Goal: Task Accomplishment & Management: Use online tool/utility

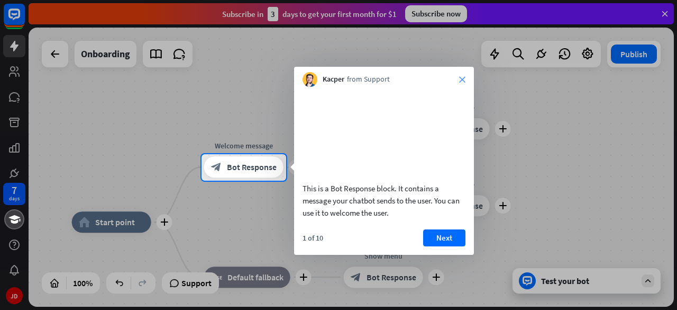
click at [464, 81] on icon "close" at bounding box center [462, 79] width 6 height 6
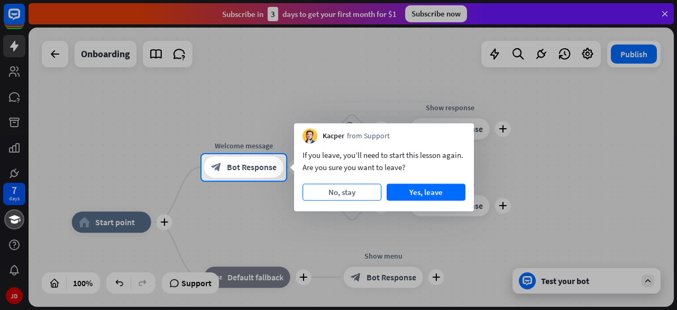
drag, startPoint x: 433, startPoint y: 194, endPoint x: 339, endPoint y: 191, distance: 94.2
click at [339, 191] on div "No, stay Yes, leave" at bounding box center [384, 192] width 163 height 17
click at [339, 191] on button "No, stay" at bounding box center [342, 192] width 79 height 17
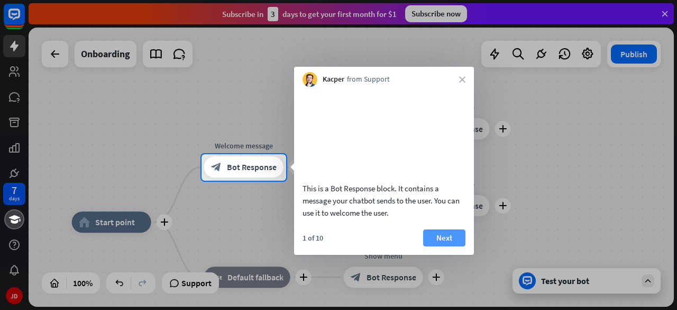
click at [437, 246] on button "Next" at bounding box center [444, 237] width 42 height 17
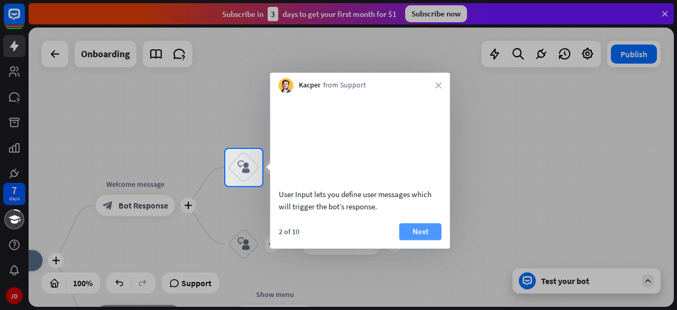
click at [418, 240] on button "Next" at bounding box center [420, 231] width 42 height 17
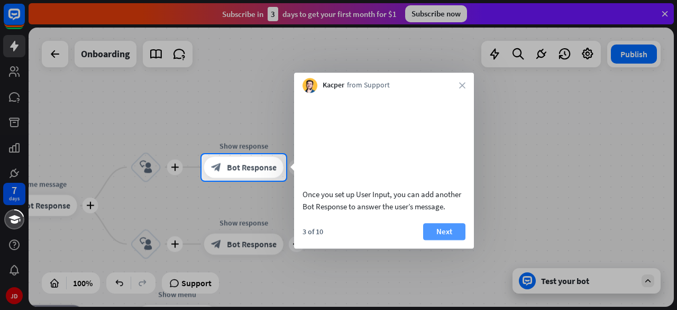
click at [436, 240] on button "Next" at bounding box center [444, 231] width 42 height 17
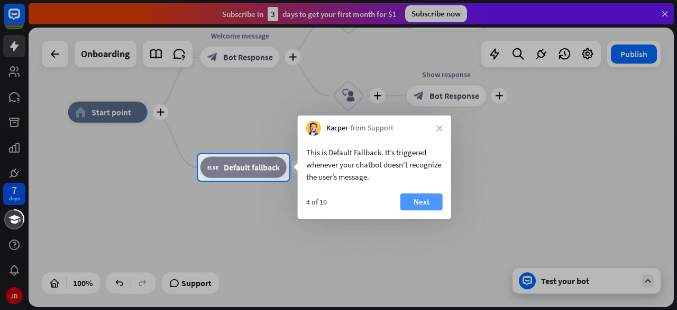
click at [416, 203] on button "Next" at bounding box center [422, 201] width 42 height 17
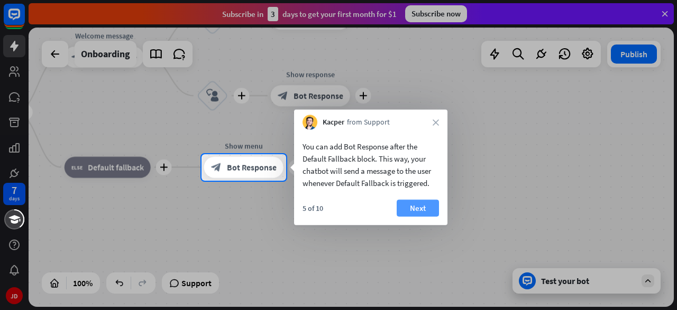
click at [416, 207] on button "Next" at bounding box center [418, 207] width 42 height 17
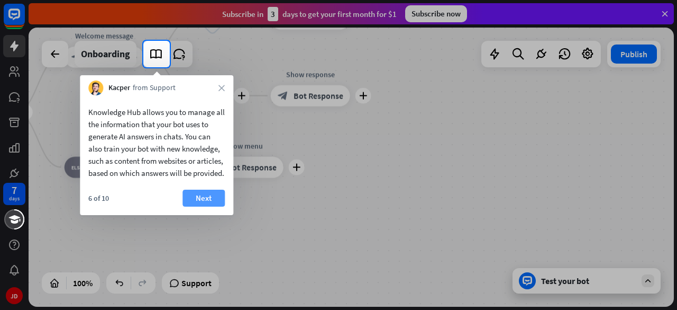
click at [204, 206] on button "Next" at bounding box center [204, 197] width 42 height 17
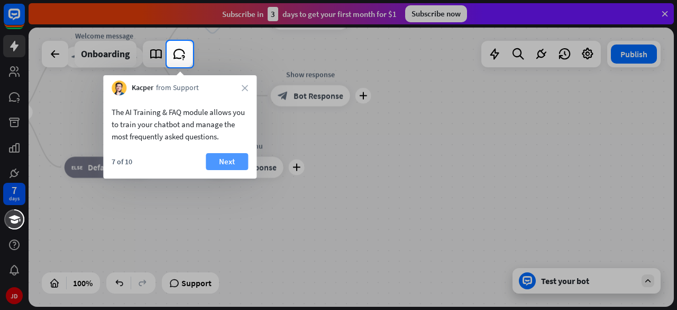
click at [223, 162] on button "Next" at bounding box center [227, 161] width 42 height 17
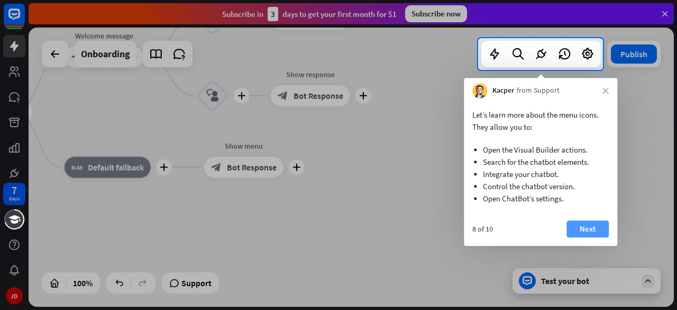
click at [576, 227] on button "Next" at bounding box center [588, 228] width 42 height 17
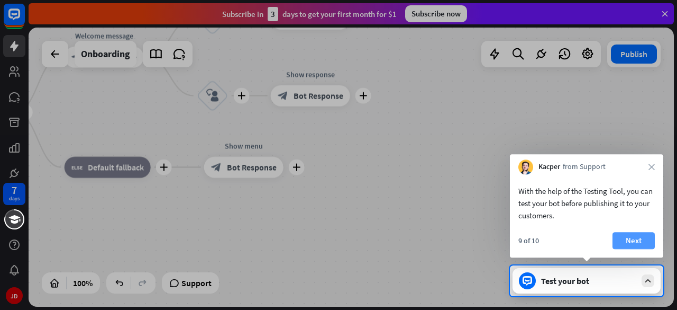
click at [631, 238] on button "Next" at bounding box center [634, 240] width 42 height 17
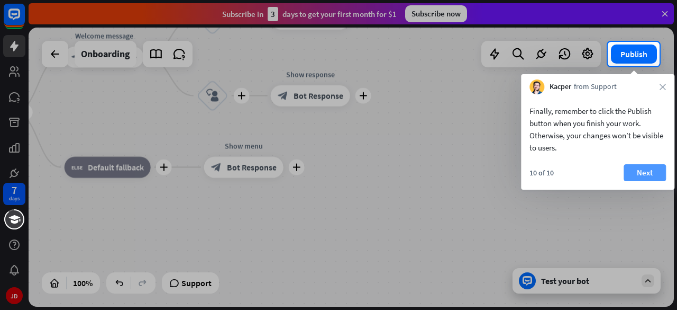
click at [633, 172] on button "Next" at bounding box center [645, 172] width 42 height 17
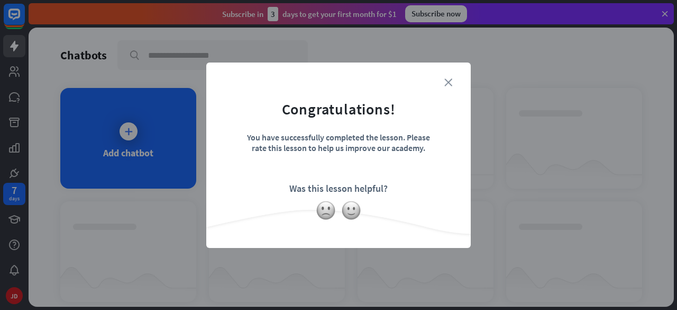
click at [450, 83] on icon "close" at bounding box center [448, 82] width 8 height 8
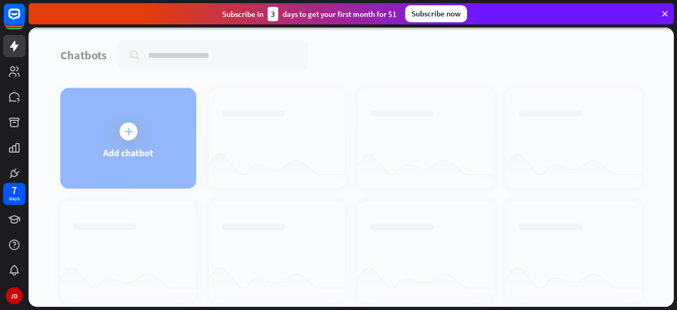
click at [117, 135] on div at bounding box center [352, 167] width 646 height 279
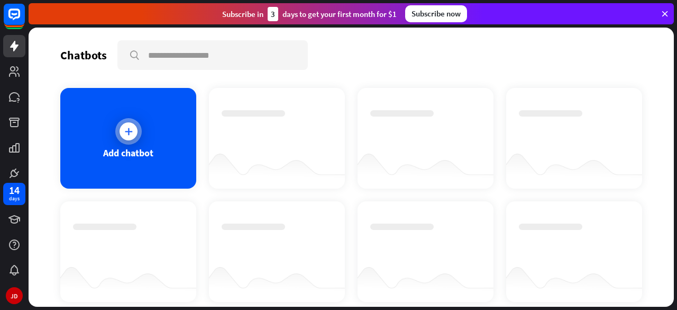
click at [128, 140] on div at bounding box center [128, 131] width 26 height 26
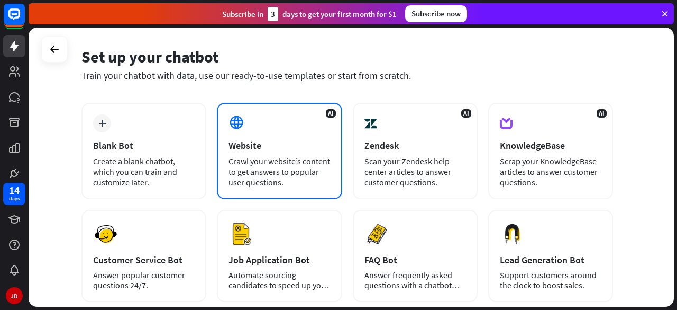
scroll to position [37, 0]
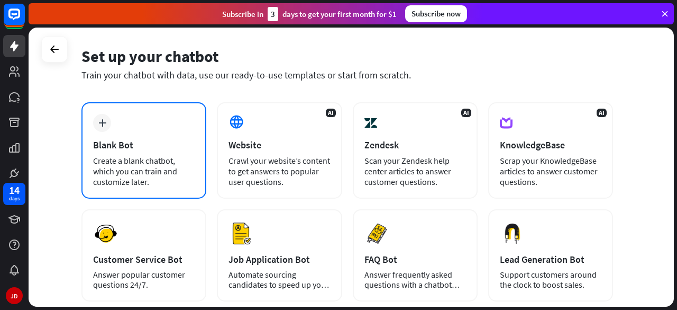
click at [157, 165] on div "Create a blank chatbot, which you can train and customize later." at bounding box center [144, 171] width 102 height 32
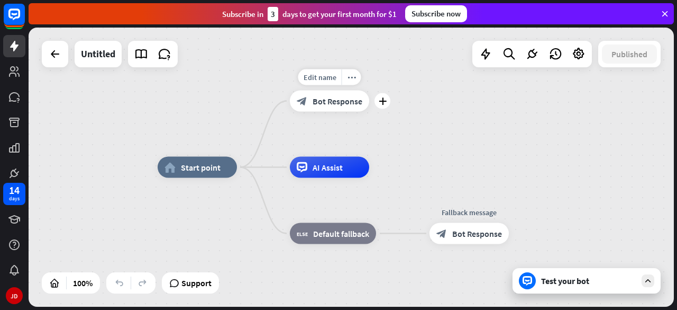
click at [319, 103] on span "Bot Response" at bounding box center [338, 101] width 50 height 11
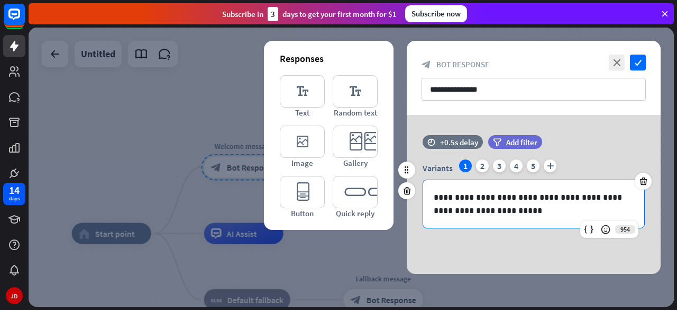
click at [511, 214] on p "**********" at bounding box center [534, 203] width 201 height 26
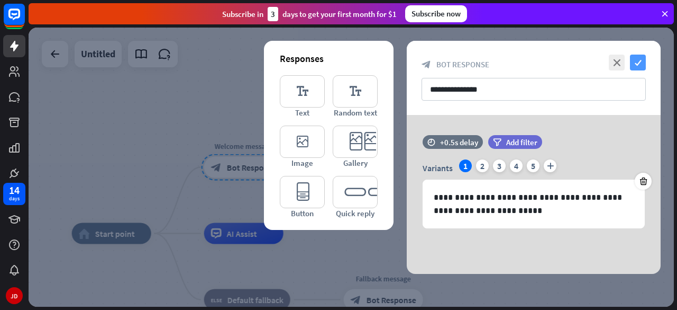
click at [638, 62] on icon "check" at bounding box center [638, 62] width 16 height 16
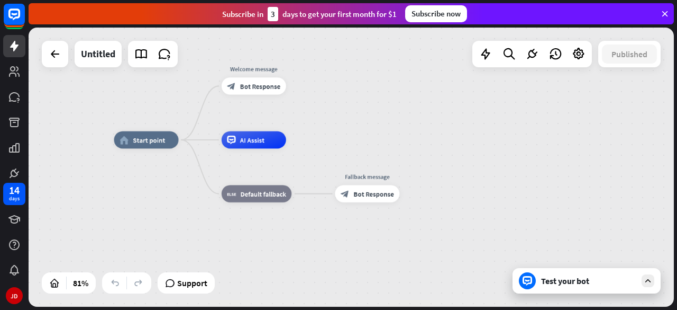
drag, startPoint x: 423, startPoint y: 225, endPoint x: 424, endPoint y: 123, distance: 101.6
click at [424, 123] on div "home_2 Start point Welcome message block_bot_response Bot Response AI Assist bl…" at bounding box center [352, 167] width 646 height 279
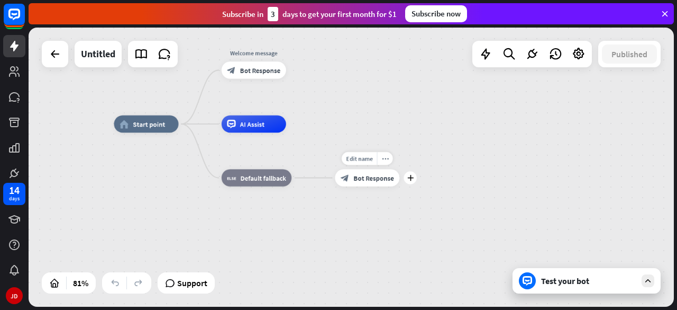
click at [370, 175] on span "Bot Response" at bounding box center [373, 178] width 40 height 8
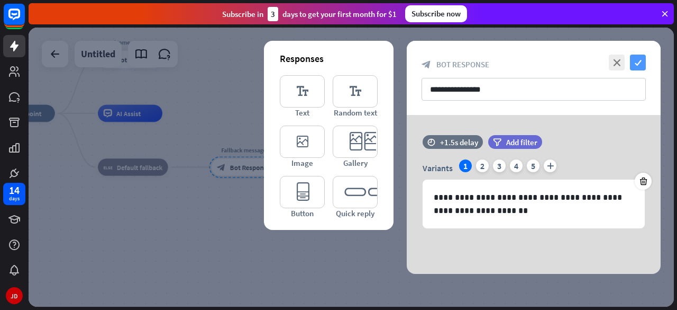
click at [638, 61] on icon "check" at bounding box center [638, 62] width 16 height 16
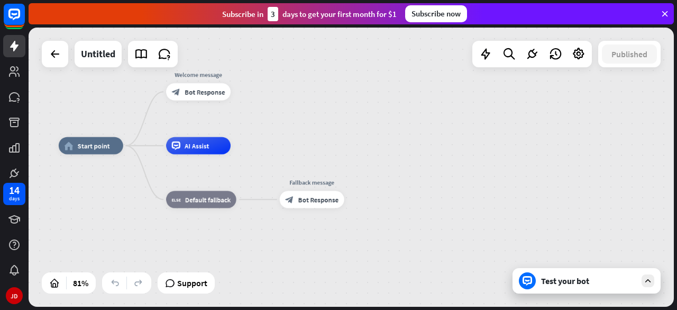
drag, startPoint x: 272, startPoint y: 139, endPoint x: 360, endPoint y: 176, distance: 95.0
click at [360, 176] on div "home_2 Start point Welcome message block_bot_response Bot Response AI Assist bl…" at bounding box center [321, 259] width 525 height 226
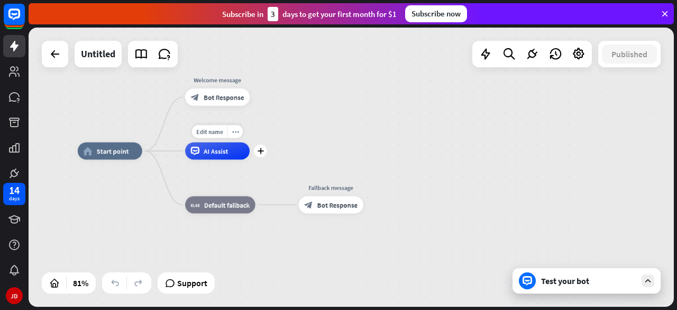
click at [219, 155] on div "AI Assist" at bounding box center [217, 150] width 65 height 17
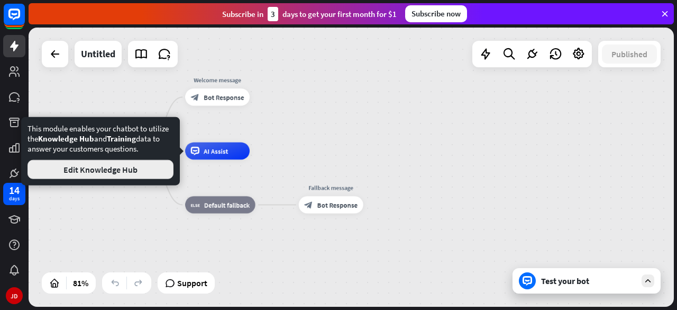
click at [94, 168] on button "Edit Knowledge Hub" at bounding box center [101, 169] width 146 height 19
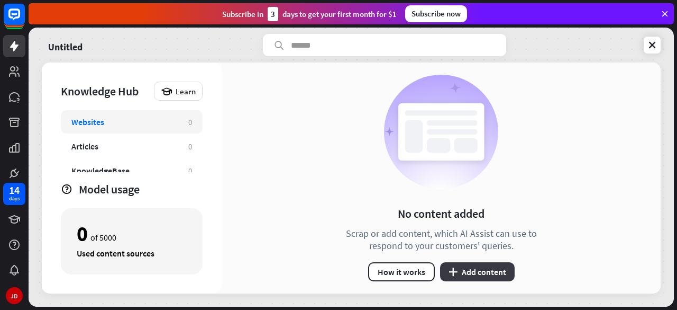
click at [466, 270] on button "plus Add content" at bounding box center [477, 271] width 75 height 19
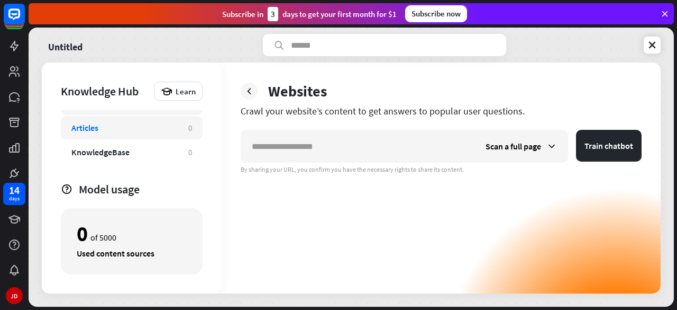
scroll to position [28, 0]
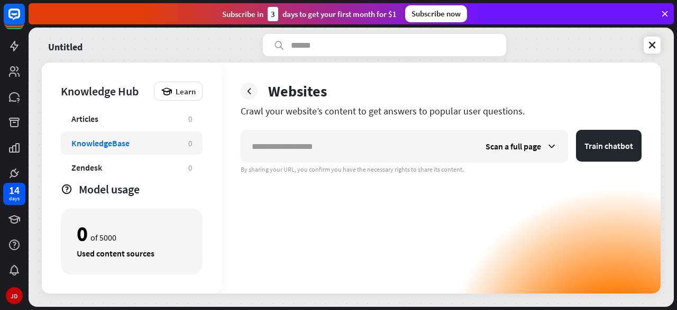
click at [94, 143] on div "KnowledgeBase" at bounding box center [100, 143] width 58 height 11
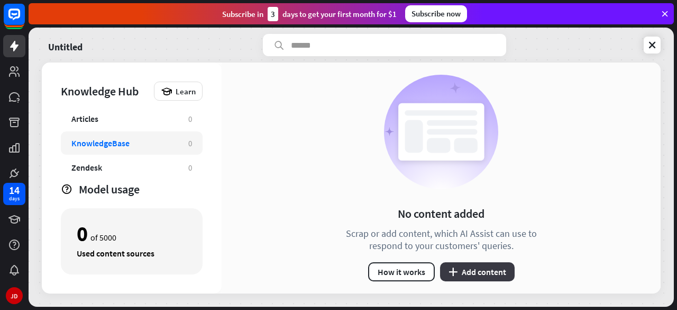
click at [481, 269] on button "plus Add content" at bounding box center [477, 271] width 75 height 19
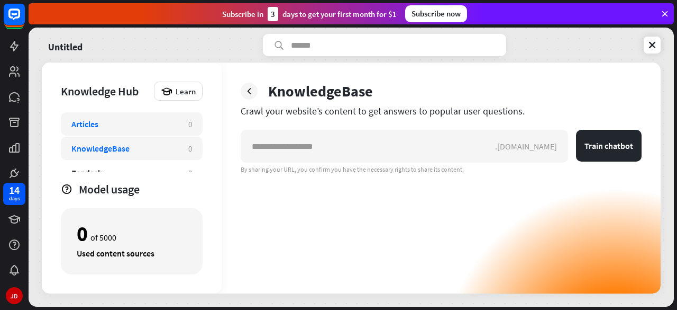
scroll to position [58, 0]
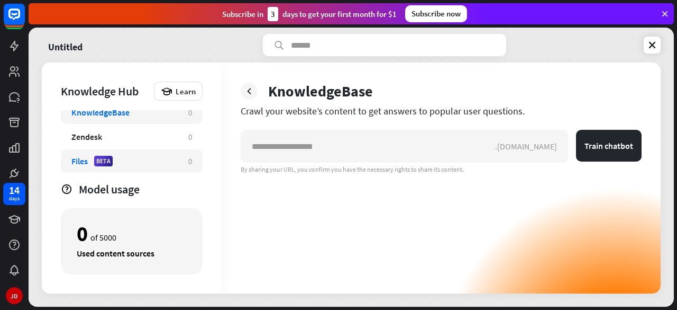
click at [67, 163] on div "Files BETA 0" at bounding box center [132, 160] width 142 height 23
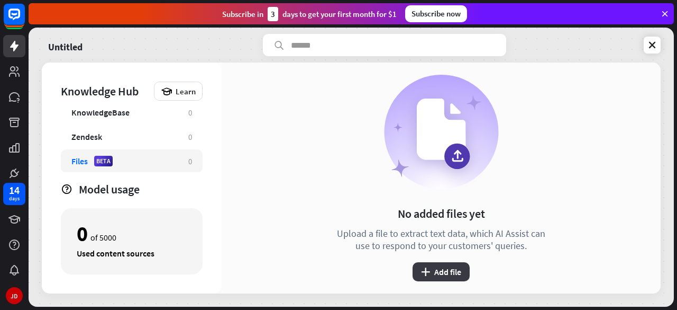
click at [441, 270] on button "plus Add file" at bounding box center [441, 271] width 57 height 19
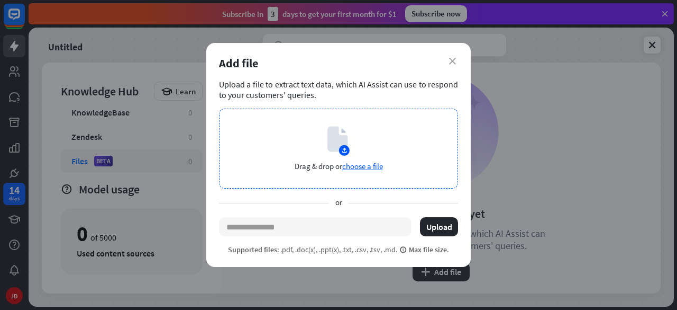
click at [360, 166] on span "choose a file" at bounding box center [362, 166] width 41 height 10
click at [355, 167] on span "choose a file" at bounding box center [362, 166] width 41 height 10
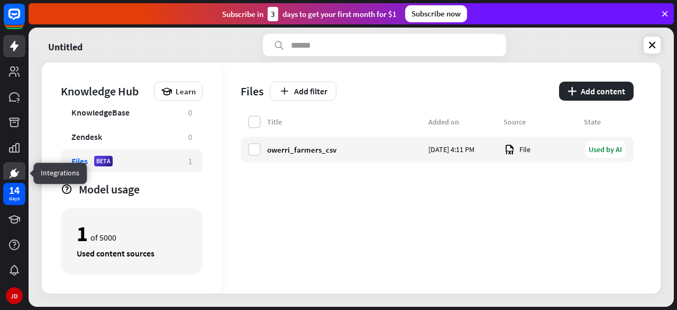
click at [10, 167] on icon at bounding box center [14, 173] width 13 height 13
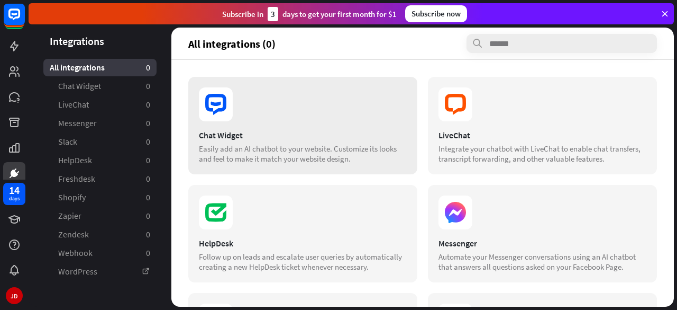
click at [246, 114] on section at bounding box center [303, 104] width 208 height 34
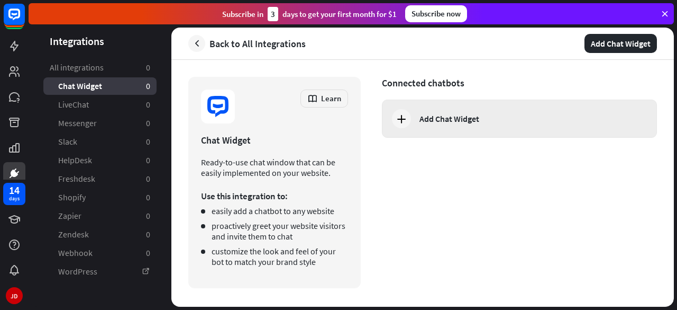
click at [431, 122] on div "Add Chat Widget" at bounding box center [450, 118] width 60 height 11
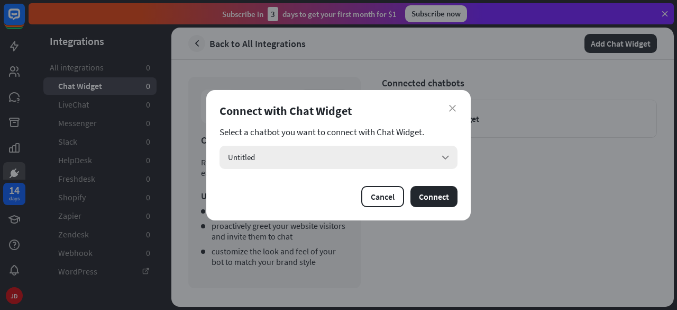
click at [337, 163] on div "Untitled arrow_down" at bounding box center [339, 157] width 238 height 23
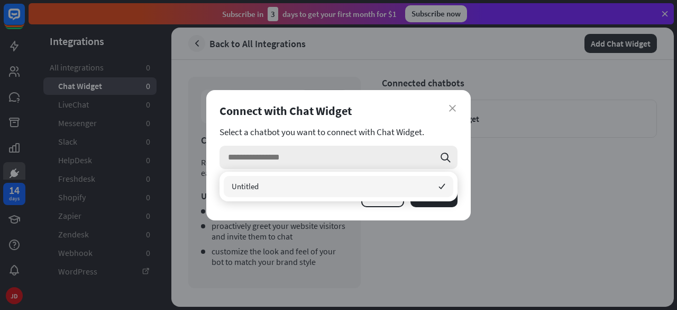
click at [377, 162] on input "search" at bounding box center [331, 157] width 206 height 23
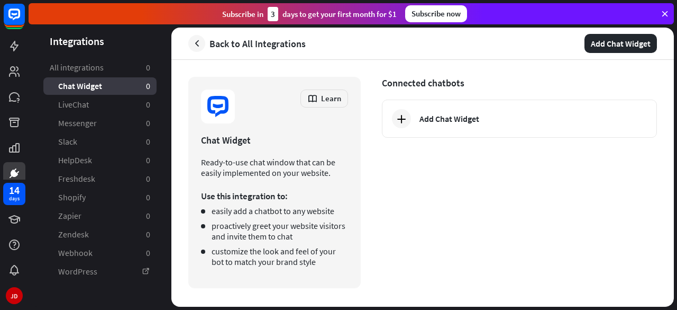
click at [510, 175] on div "close Connect with Chat Widget Select a chatbot you want to connect with Chat W…" at bounding box center [338, 155] width 677 height 310
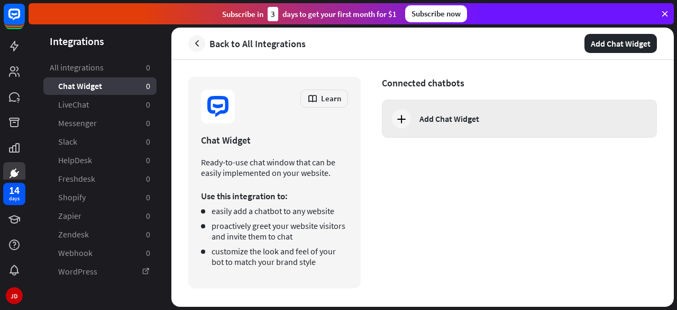
click at [441, 108] on div "Add Chat Widget" at bounding box center [519, 118] width 275 height 38
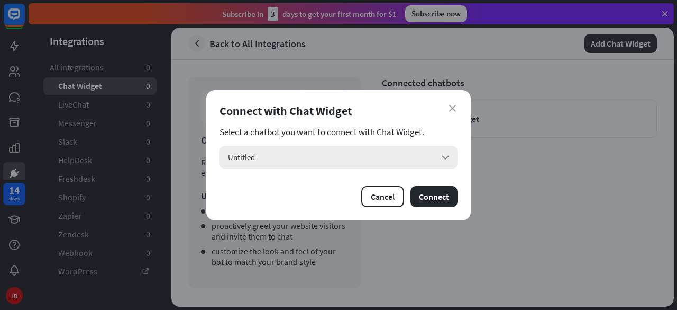
click at [348, 156] on div "Untitled arrow_down" at bounding box center [339, 157] width 238 height 23
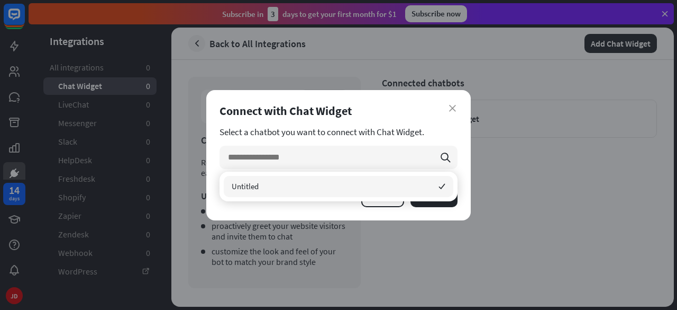
click at [328, 180] on div "Untitled checked" at bounding box center [339, 186] width 230 height 21
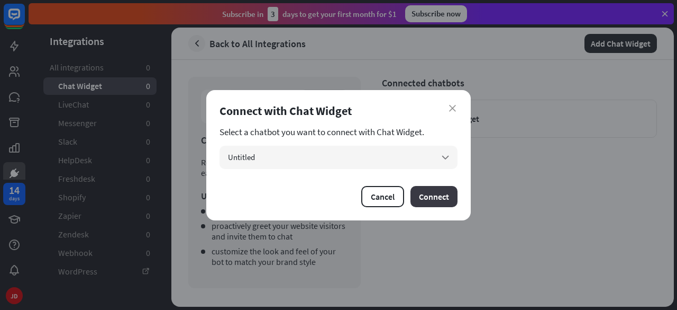
click at [428, 195] on button "Connect" at bounding box center [434, 196] width 47 height 21
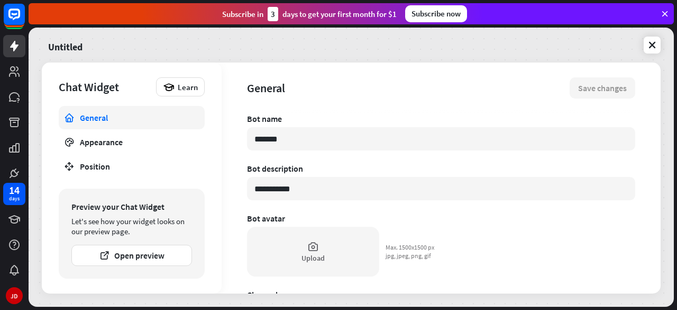
drag, startPoint x: 324, startPoint y: 131, endPoint x: 231, endPoint y: 135, distance: 93.7
click at [231, 135] on div "**********" at bounding box center [441, 177] width 439 height 231
type textarea "*"
type input "**"
type textarea "*"
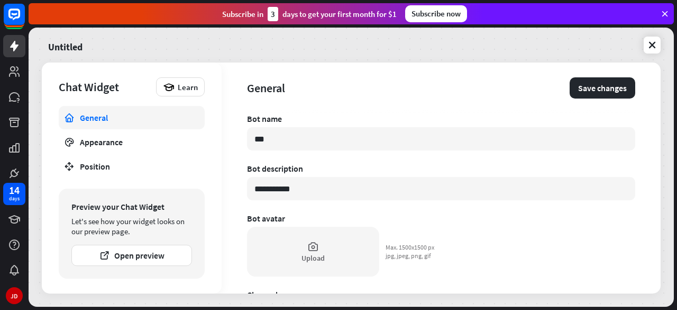
type input "**"
type textarea "*"
type input "*"
type textarea "*"
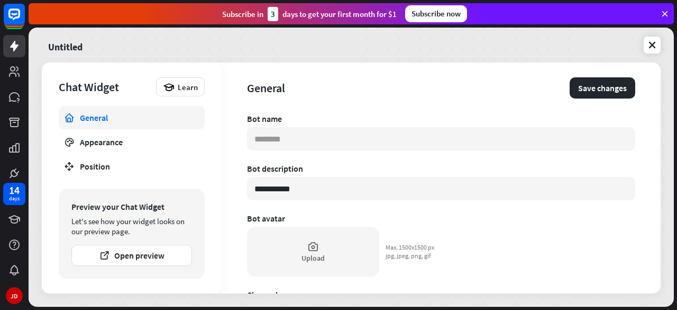
type input "*"
type textarea "*"
type input "**"
type textarea "*"
type input "***"
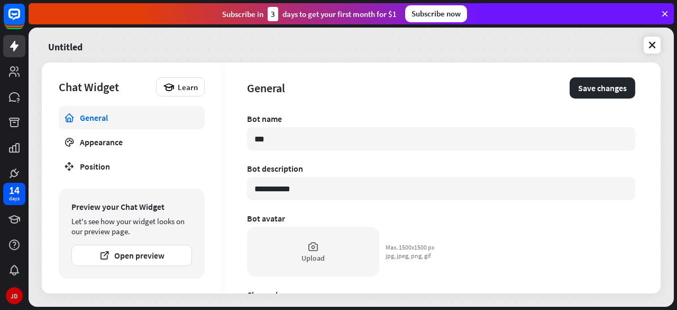
type textarea "*"
type input "**"
type textarea "*"
type input "***"
type textarea "*"
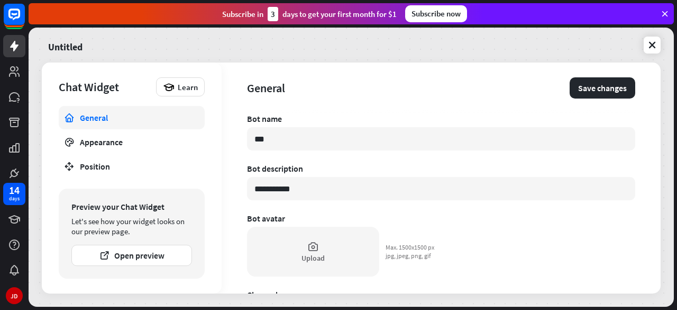
type input "****"
type textarea "*"
type input "*****"
type textarea "*"
type input "****"
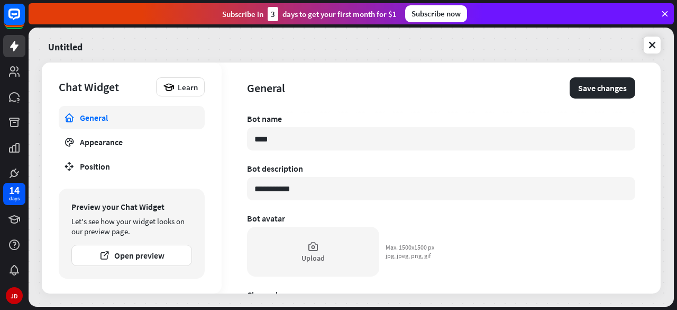
type textarea "*"
type input "***"
type textarea "*"
type input "*****"
type textarea "*"
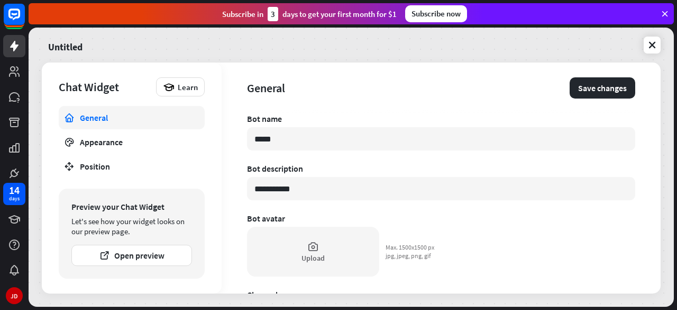
type input "******"
type textarea "*"
type input "*******"
type textarea "*"
type input "*******"
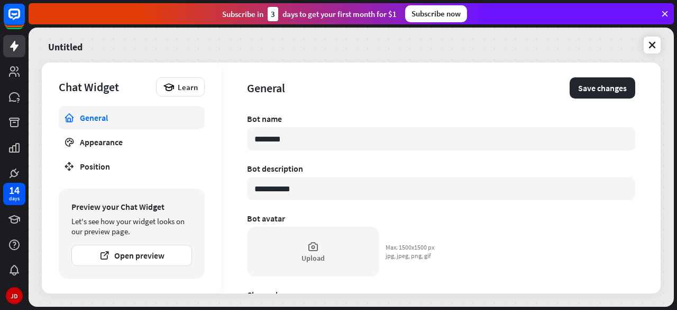
type textarea "*"
type input "*********"
type textarea "*"
type input "**********"
type textarea "*"
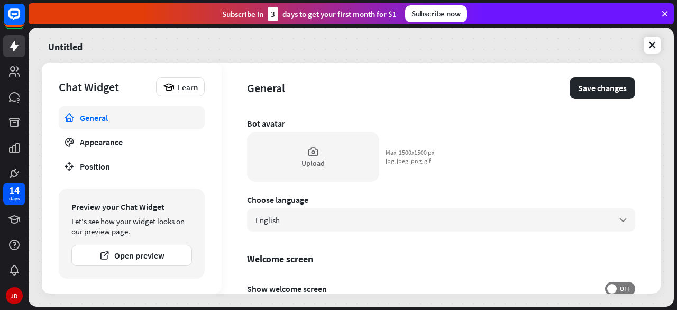
scroll to position [94, 0]
type input "**********"
click at [312, 155] on icon at bounding box center [313, 153] width 12 height 12
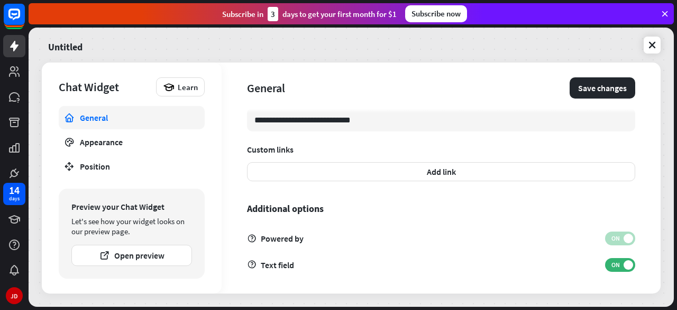
scroll to position [387, 0]
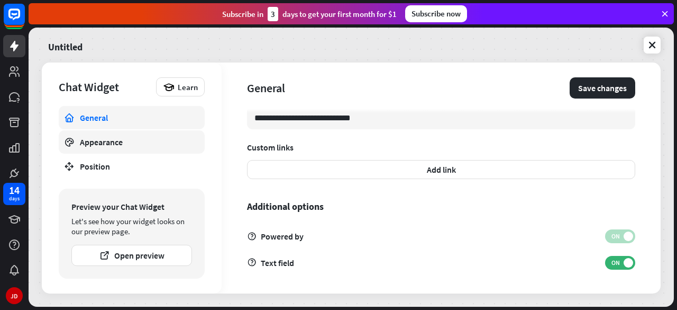
click at [134, 142] on div "Appearance" at bounding box center [132, 142] width 104 height 11
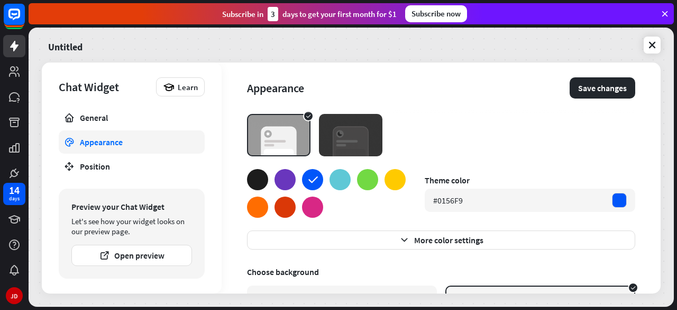
scroll to position [19, 0]
click at [337, 180] on div at bounding box center [340, 178] width 21 height 21
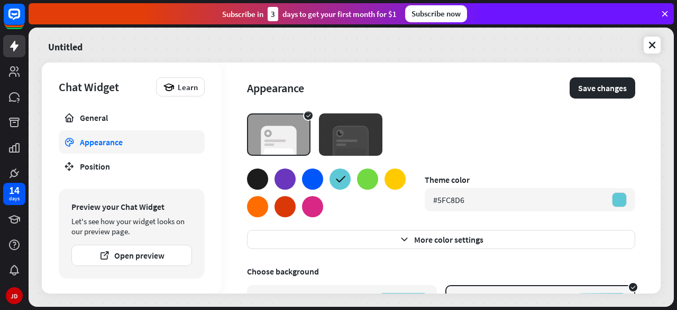
click at [312, 181] on div at bounding box center [312, 178] width 21 height 21
click at [591, 89] on button "Save changes" at bounding box center [603, 87] width 66 height 21
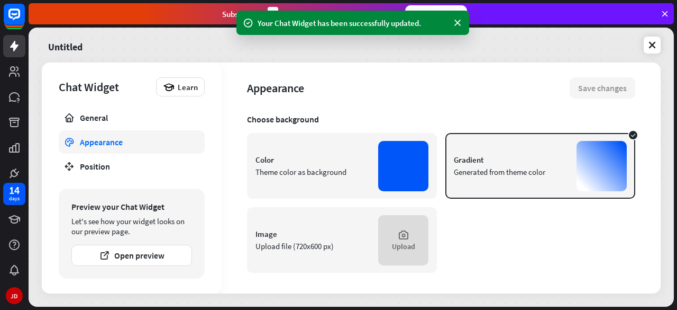
scroll to position [0, 0]
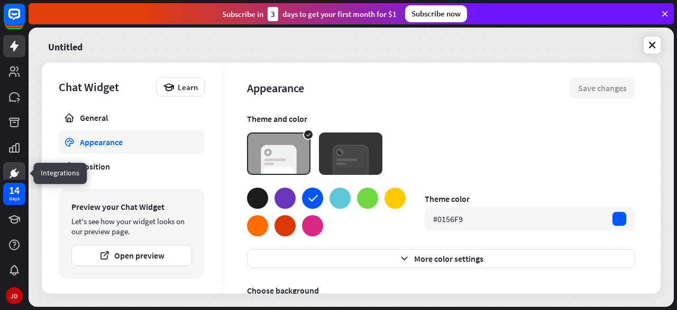
click at [19, 175] on icon at bounding box center [14, 173] width 13 height 13
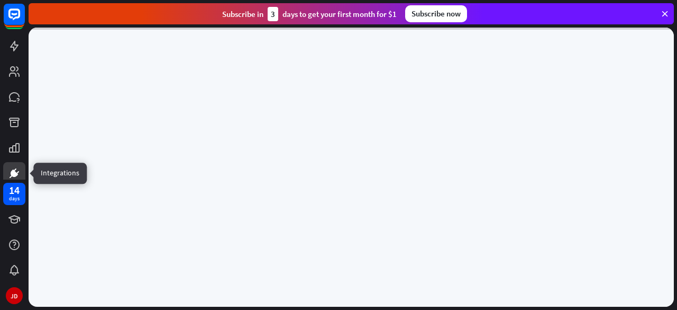
click at [19, 175] on icon at bounding box center [14, 173] width 13 height 13
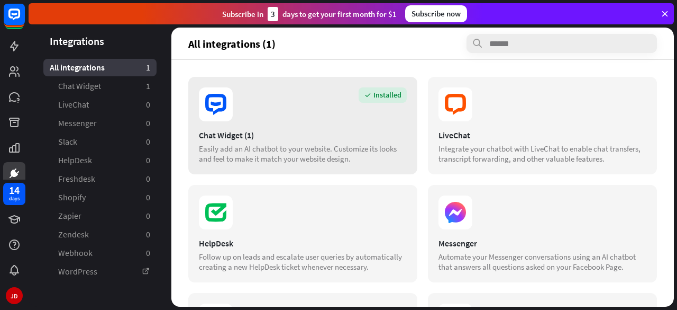
click at [274, 126] on div "Installed Chat Widget (1) Easily add an AI chatbot to your website. Customize i…" at bounding box center [302, 125] width 229 height 97
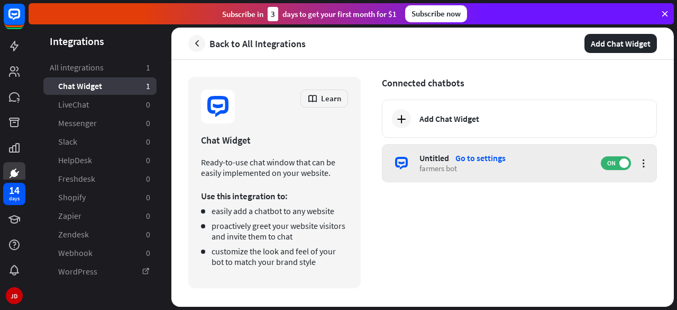
click at [427, 162] on div "Untitled" at bounding box center [435, 157] width 30 height 11
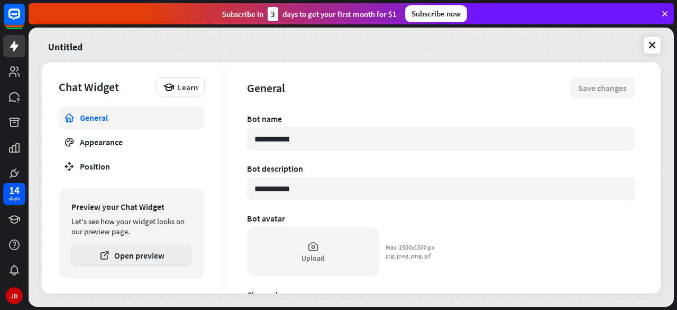
click at [147, 255] on button "Open preview" at bounding box center [131, 254] width 121 height 21
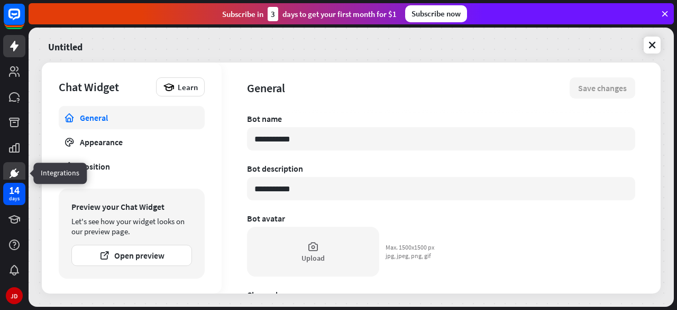
click at [15, 172] on icon at bounding box center [14, 172] width 7 height 7
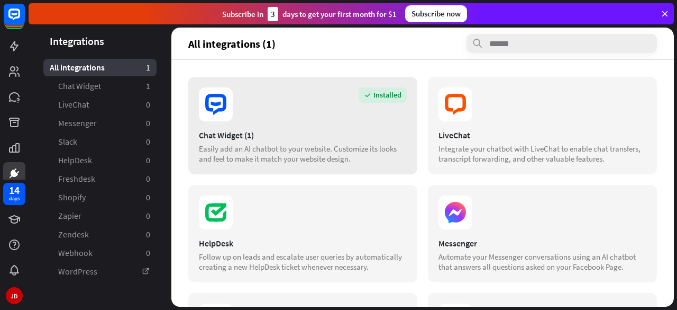
click at [280, 117] on section "Installed" at bounding box center [303, 104] width 208 height 34
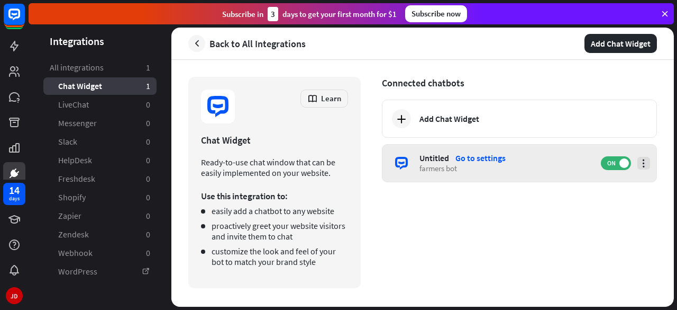
click at [647, 160] on icon at bounding box center [644, 163] width 11 height 11
click at [439, 165] on div "farmers bot" at bounding box center [505, 168] width 171 height 10
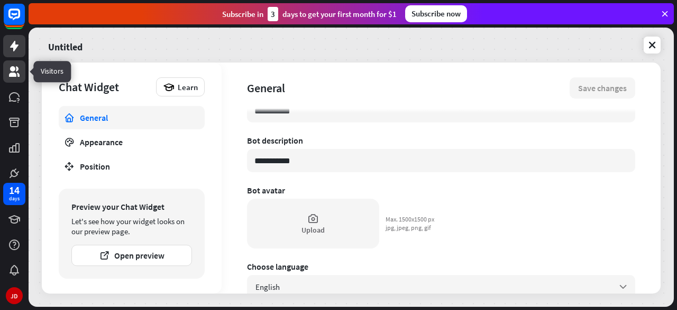
scroll to position [28, 0]
click at [652, 49] on icon at bounding box center [652, 45] width 11 height 11
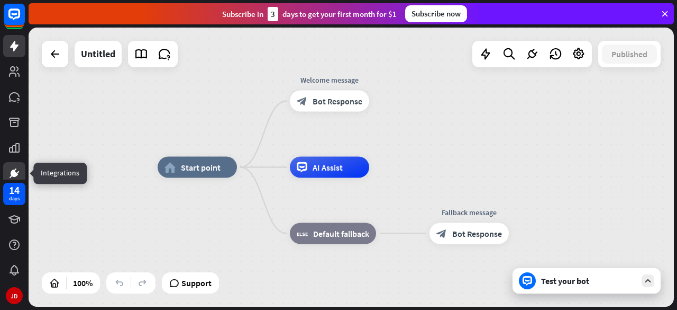
click at [15, 178] on icon at bounding box center [14, 173] width 13 height 13
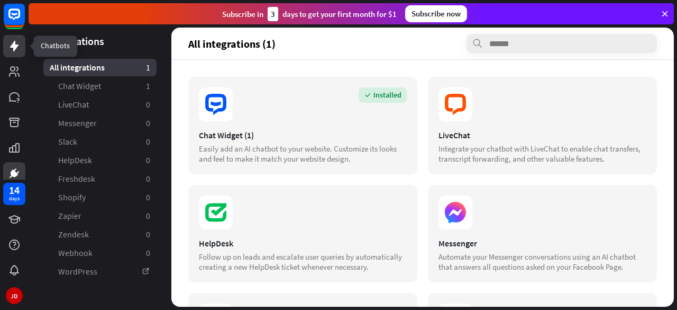
click at [14, 52] on link at bounding box center [14, 46] width 22 height 22
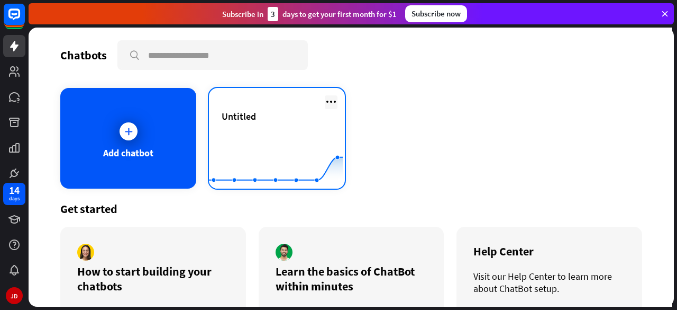
click at [329, 100] on icon at bounding box center [331, 101] width 13 height 13
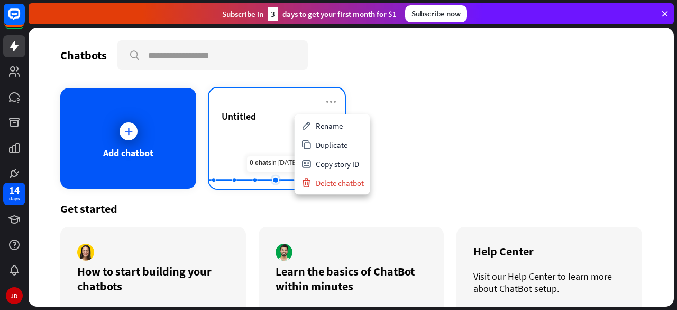
click at [270, 153] on rect at bounding box center [276, 162] width 134 height 66
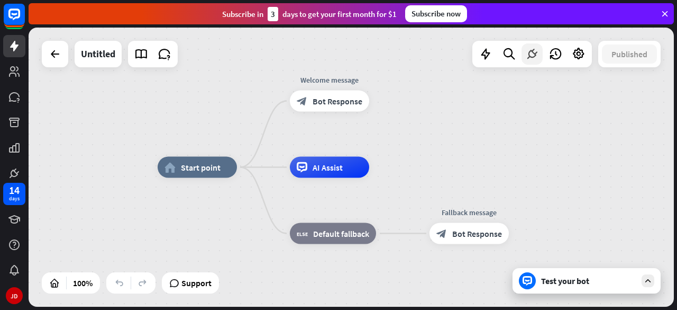
click at [522, 54] on div at bounding box center [532, 53] width 21 height 21
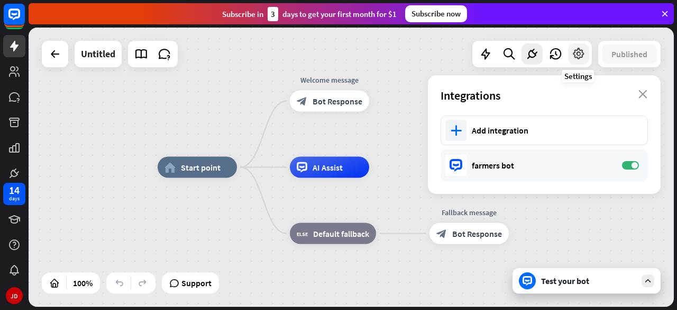
click at [579, 51] on icon at bounding box center [579, 54] width 14 height 14
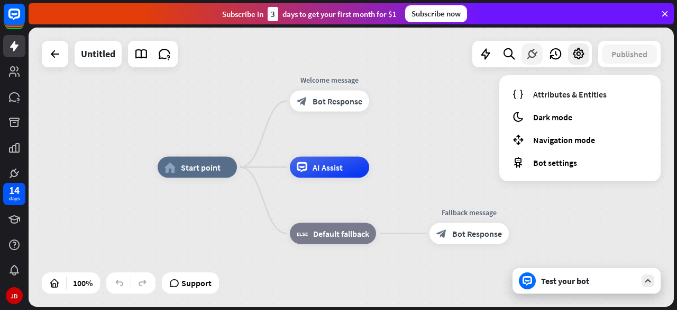
click at [540, 56] on div at bounding box center [532, 53] width 21 height 21
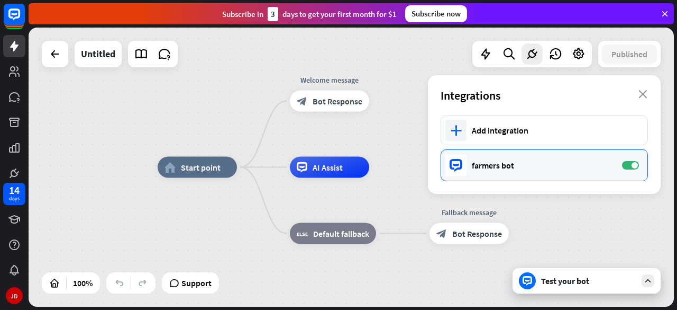
click at [499, 160] on div "farmers bot" at bounding box center [542, 165] width 140 height 11
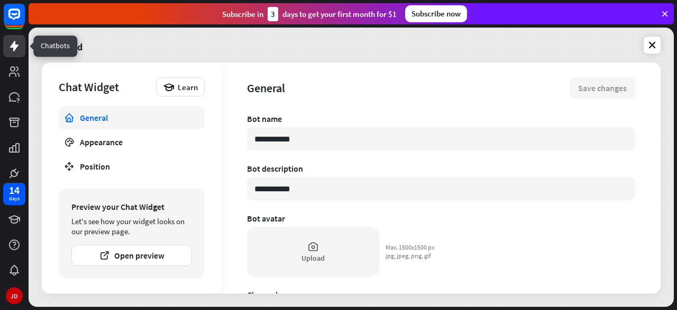
click at [11, 47] on icon at bounding box center [14, 46] width 8 height 11
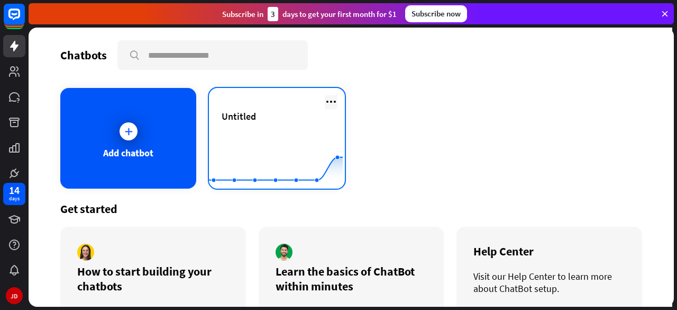
click at [328, 105] on icon at bounding box center [331, 101] width 13 height 13
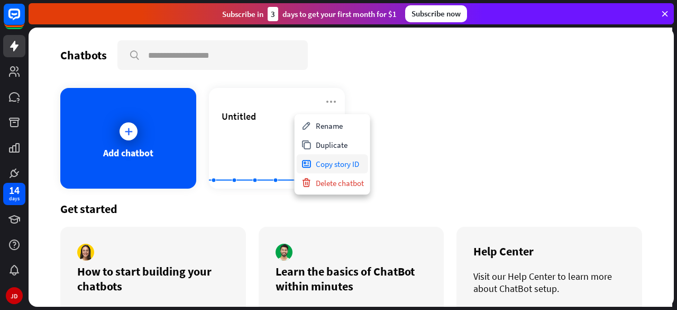
click at [335, 169] on div "Copy story ID" at bounding box center [332, 163] width 71 height 19
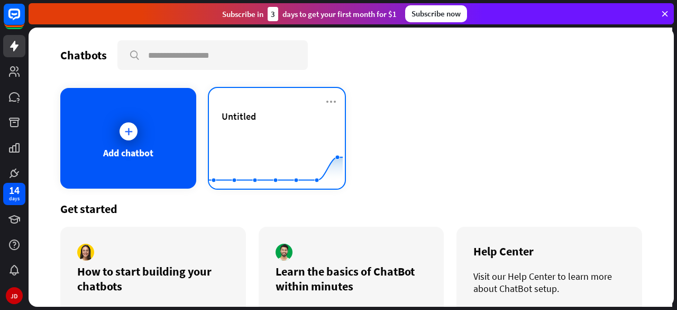
scroll to position [49, 0]
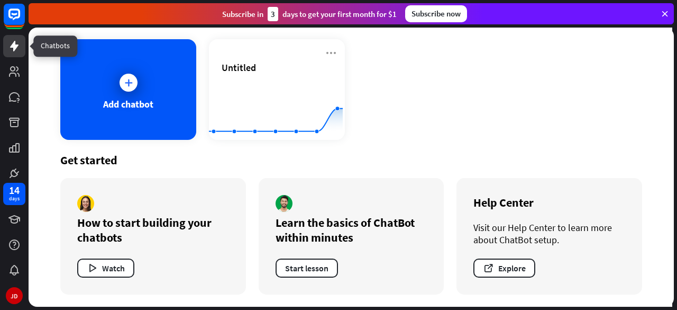
click at [13, 42] on icon at bounding box center [14, 46] width 13 height 13
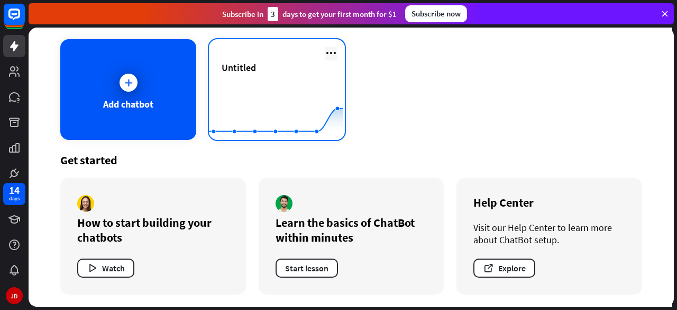
click at [329, 49] on icon at bounding box center [331, 53] width 13 height 13
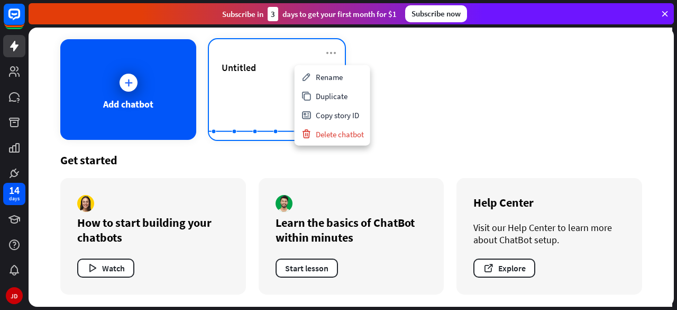
click at [253, 62] on div "Untitled" at bounding box center [277, 67] width 111 height 12
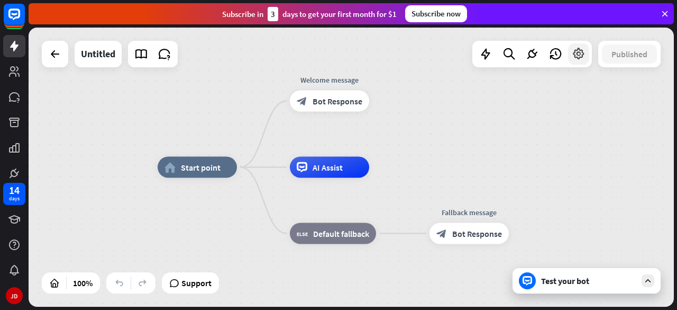
click at [577, 49] on icon at bounding box center [579, 54] width 14 height 14
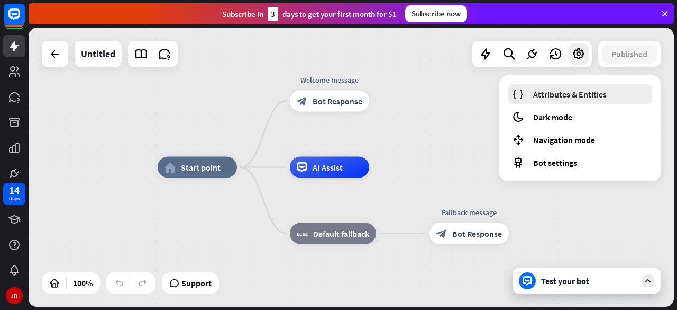
click at [536, 93] on span "Attributes & Entities" at bounding box center [570, 94] width 74 height 11
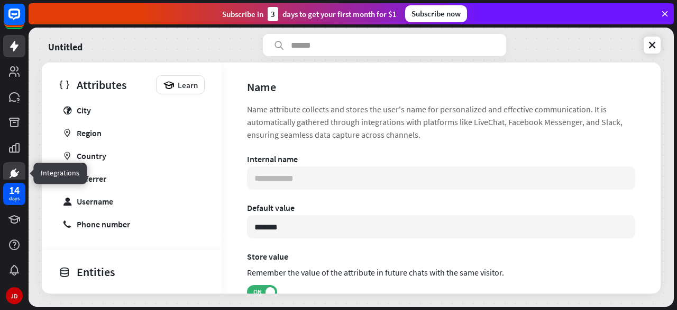
click at [18, 168] on icon at bounding box center [14, 173] width 13 height 13
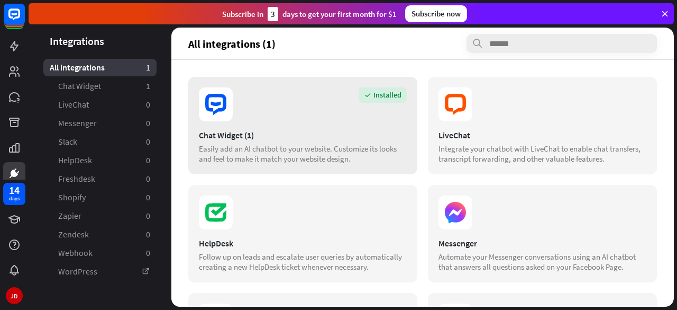
click at [265, 132] on div "Chat Widget (1)" at bounding box center [303, 135] width 208 height 11
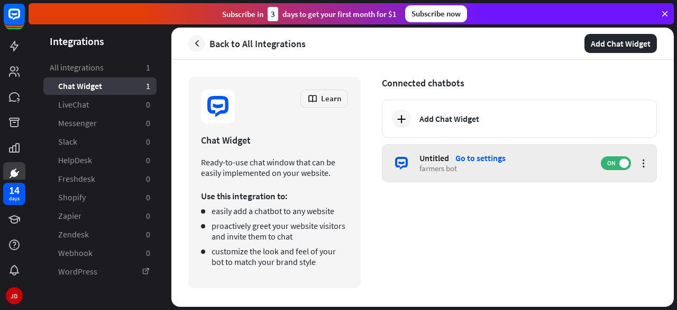
click at [439, 166] on div "farmers bot" at bounding box center [505, 168] width 171 height 10
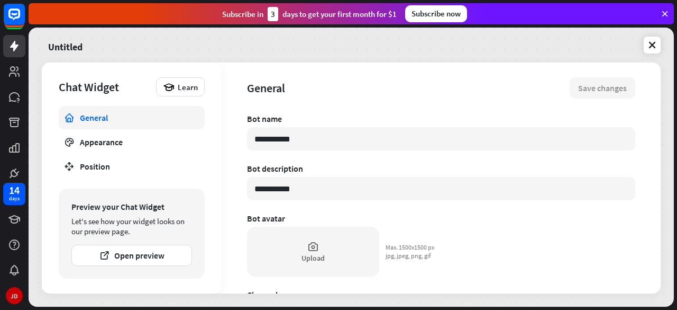
type textarea "*"
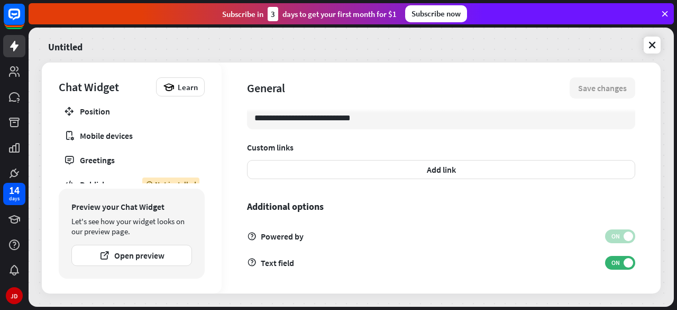
scroll to position [62, 0]
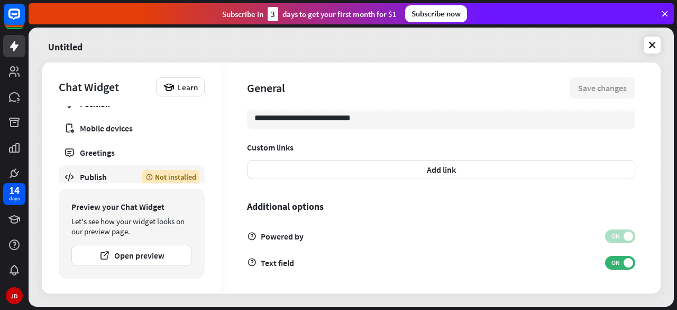
click at [87, 180] on div "Publish" at bounding box center [103, 176] width 47 height 11
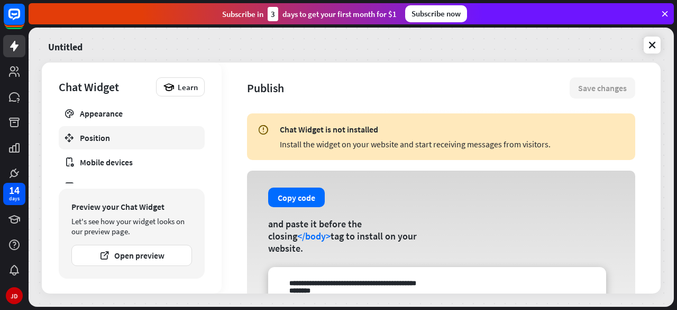
scroll to position [32, 0]
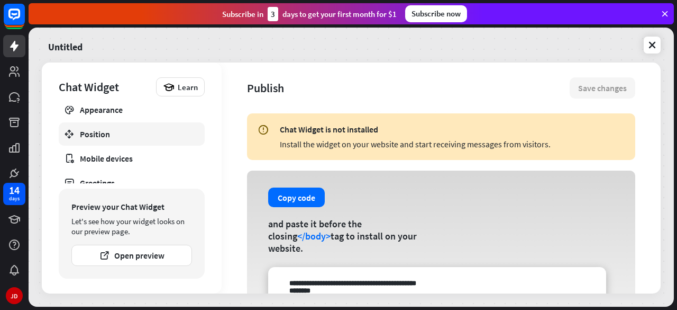
click at [90, 137] on div "Position" at bounding box center [132, 134] width 104 height 11
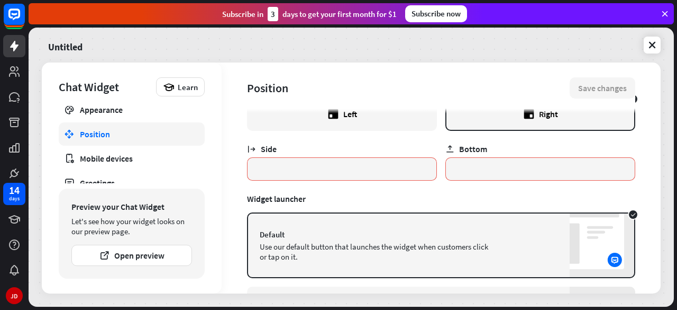
scroll to position [33, 0]
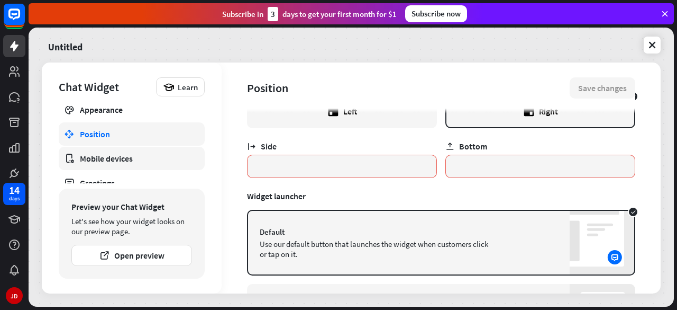
click at [152, 149] on link "Mobile devices" at bounding box center [132, 158] width 146 height 23
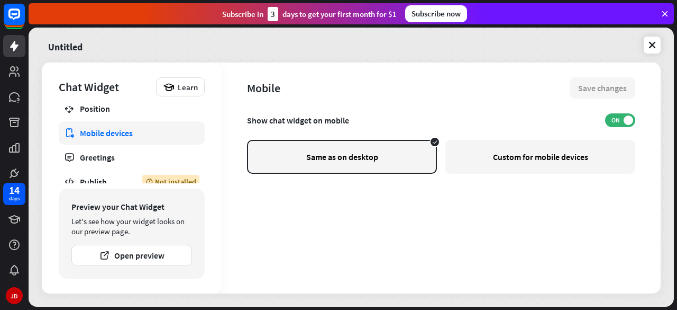
scroll to position [61, 0]
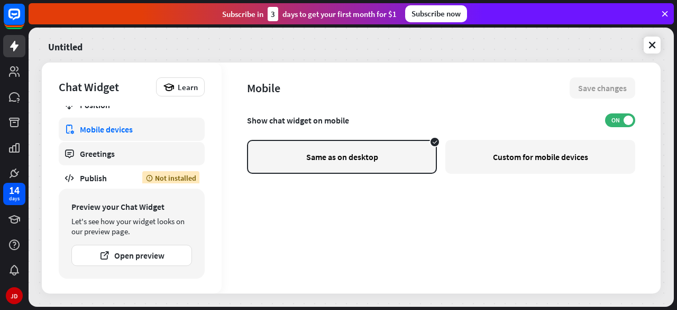
click at [98, 156] on div "Greetings" at bounding box center [132, 153] width 104 height 11
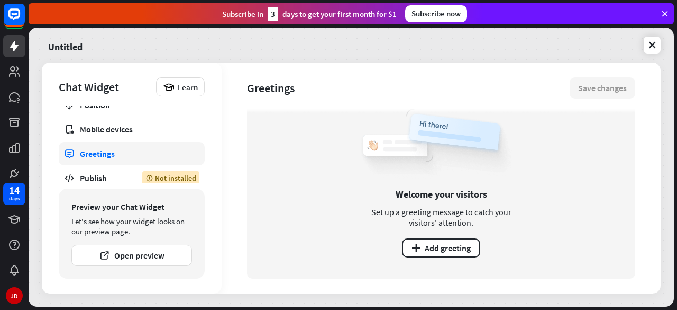
scroll to position [33, 0]
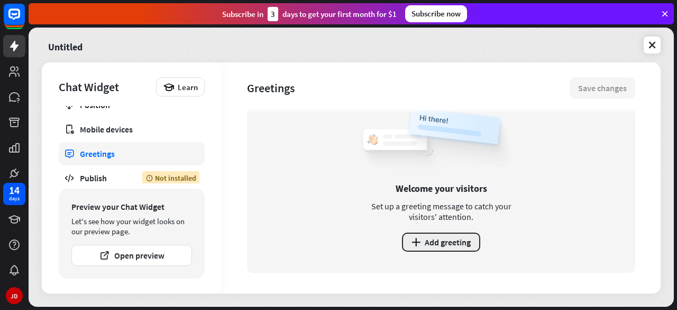
click at [418, 247] on button "plus Add greeting" at bounding box center [441, 241] width 78 height 19
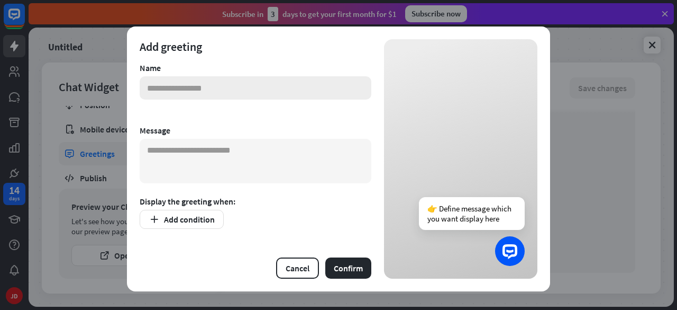
click at [222, 86] on input "text" at bounding box center [256, 87] width 232 height 23
type input "********"
click at [157, 162] on textarea at bounding box center [256, 161] width 232 height 44
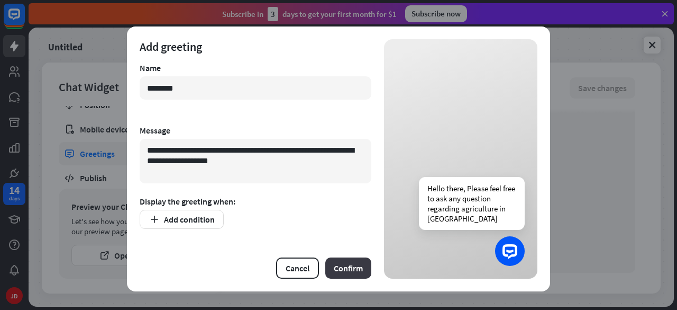
type textarea "**********"
click at [346, 271] on button "Confirm" at bounding box center [348, 267] width 46 height 21
click at [174, 219] on button "Add condition" at bounding box center [182, 219] width 84 height 19
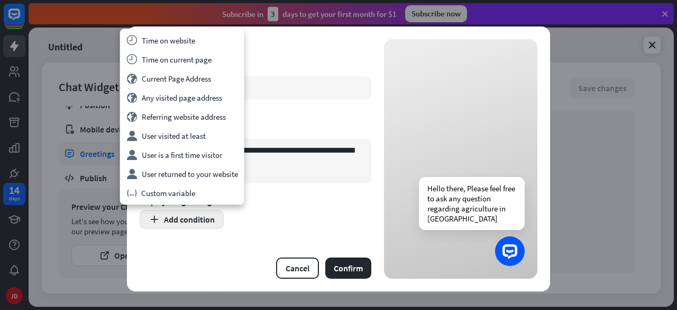
click at [174, 219] on button "Add condition" at bounding box center [182, 219] width 84 height 19
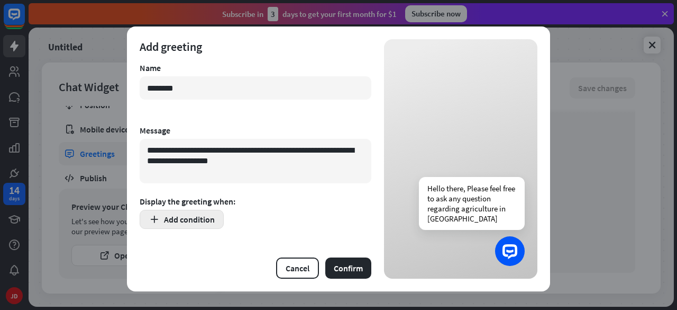
click at [174, 219] on button "Add condition" at bounding box center [182, 219] width 84 height 19
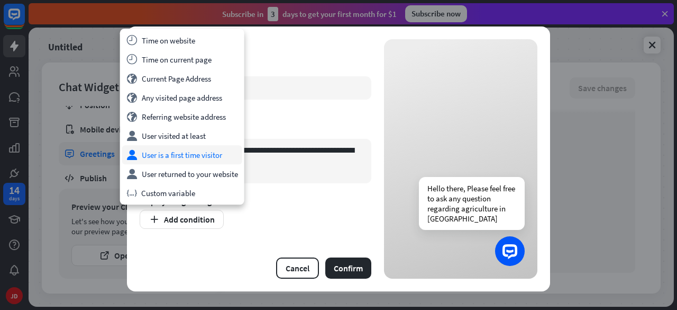
click at [163, 154] on div "user User is a first time visitor" at bounding box center [182, 154] width 120 height 19
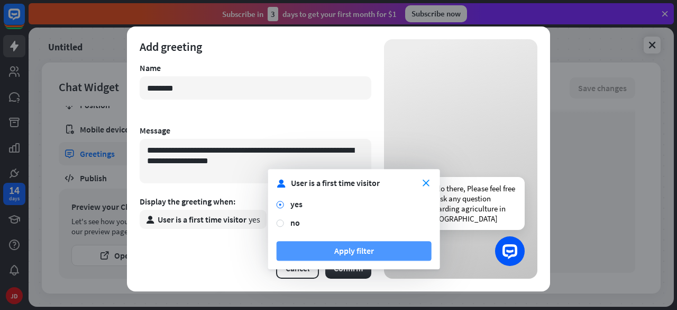
click at [306, 251] on button "Apply filter" at bounding box center [354, 251] width 155 height 20
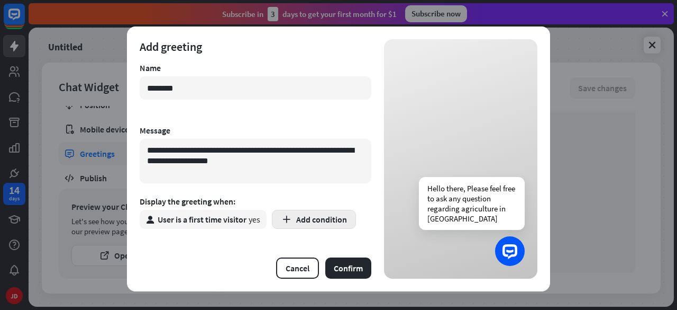
click at [295, 216] on button "Add condition" at bounding box center [314, 219] width 84 height 19
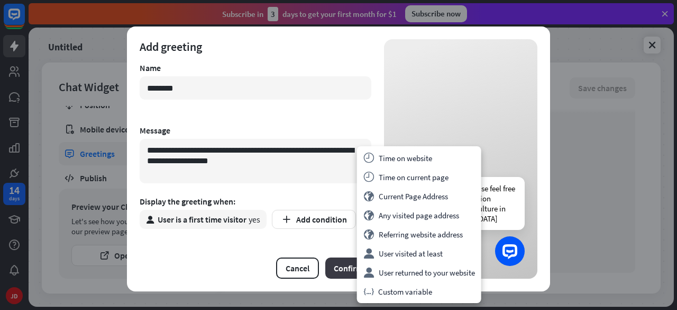
click at [340, 270] on button "Confirm" at bounding box center [348, 267] width 46 height 21
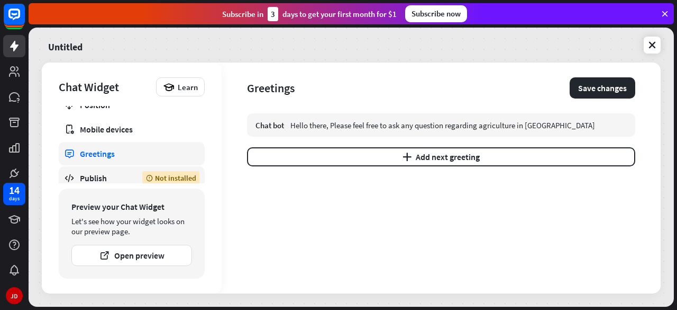
click at [144, 179] on div "Not installed" at bounding box center [170, 178] width 57 height 14
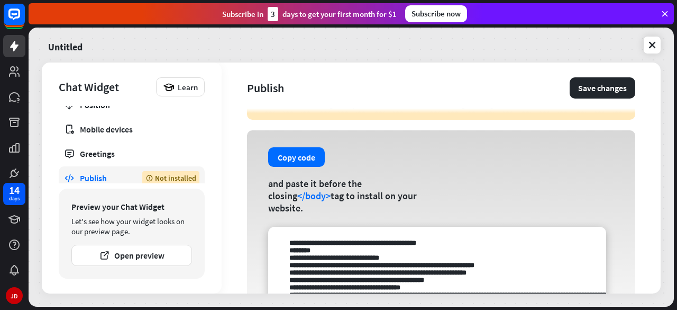
scroll to position [38, 0]
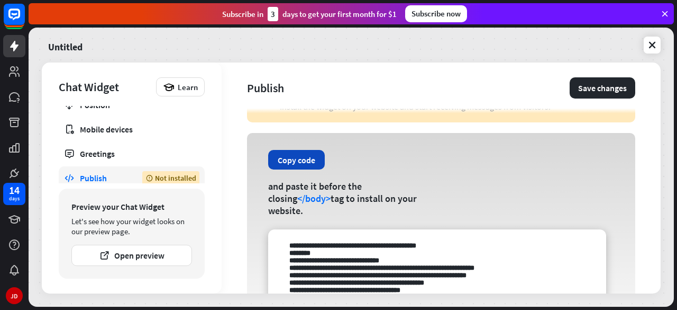
click at [285, 168] on button "Copy code" at bounding box center [296, 160] width 57 height 20
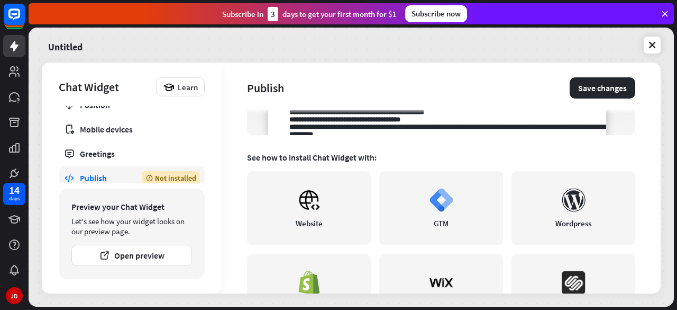
scroll to position [206, 0]
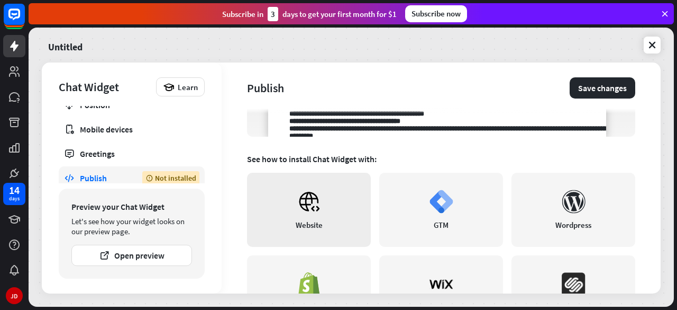
click at [315, 207] on icon at bounding box center [308, 201] width 19 height 18
click at [597, 91] on button "Save changes" at bounding box center [603, 87] width 66 height 21
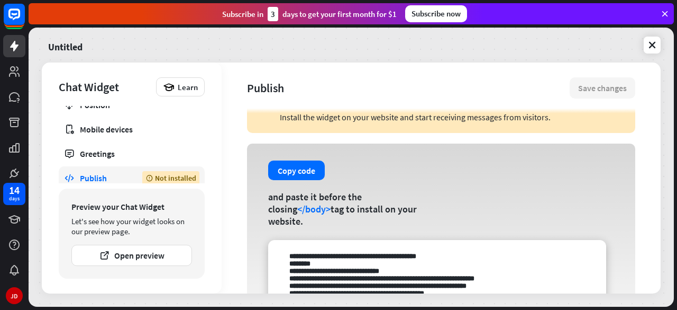
scroll to position [0, 0]
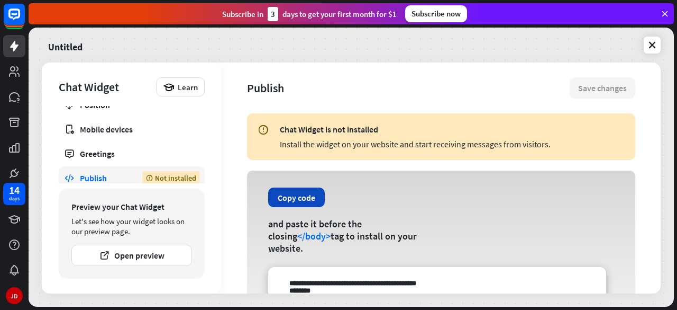
click at [289, 200] on button "Copy code" at bounding box center [296, 197] width 57 height 20
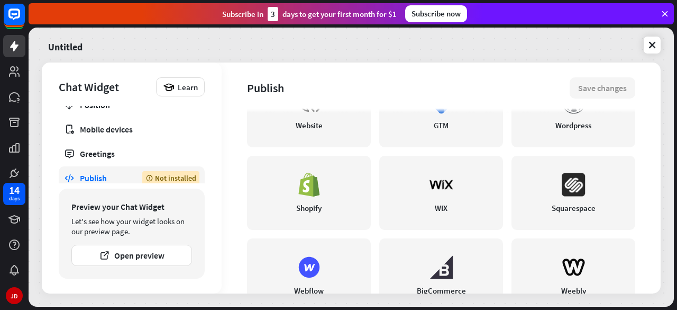
scroll to position [304, 0]
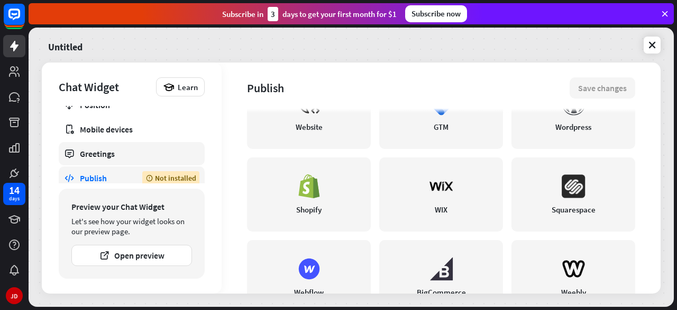
drag, startPoint x: 128, startPoint y: 142, endPoint x: 129, endPoint y: 159, distance: 17.0
click at [128, 142] on link "Greetings" at bounding box center [132, 153] width 146 height 23
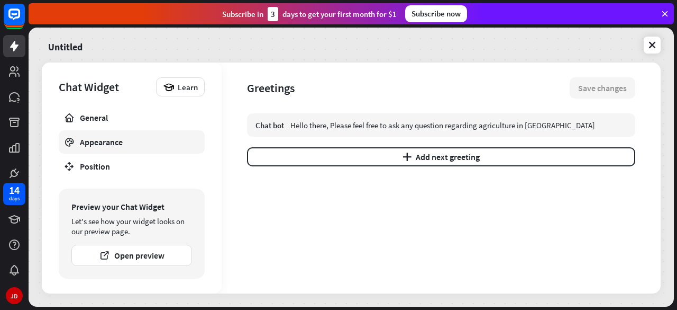
click at [130, 138] on div "Appearance" at bounding box center [132, 142] width 104 height 11
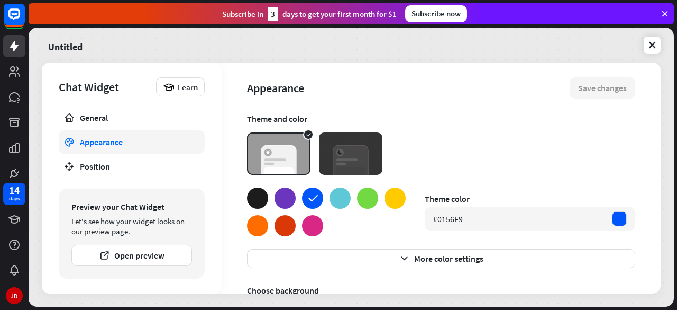
scroll to position [67, 0]
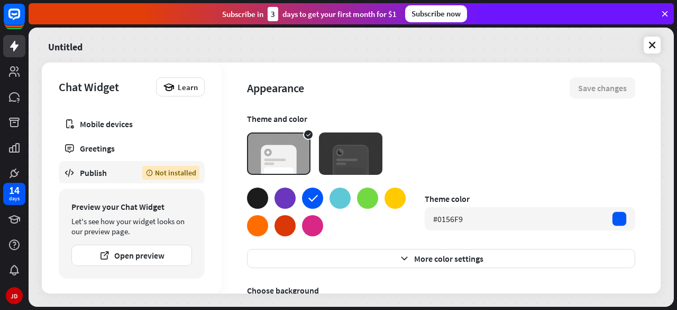
click at [114, 172] on div "Publish" at bounding box center [103, 172] width 47 height 11
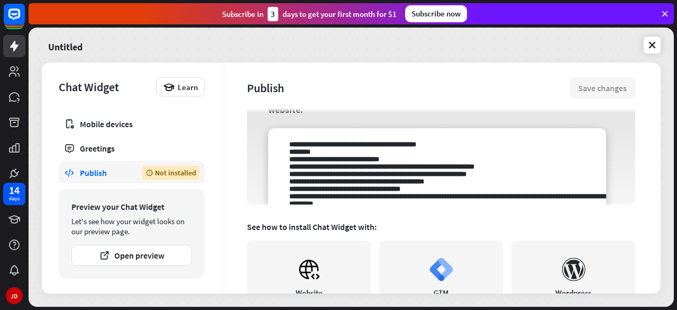
scroll to position [138, 0]
click at [349, 170] on textarea at bounding box center [437, 167] width 338 height 76
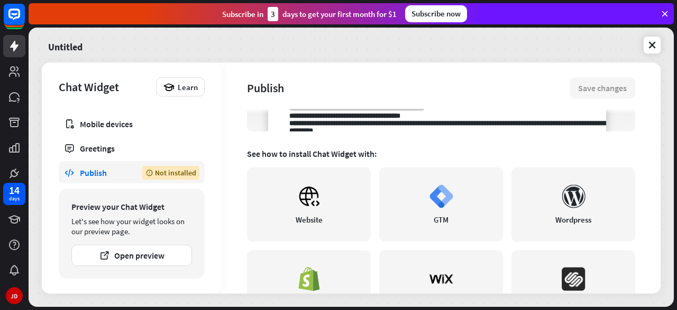
scroll to position [207, 0]
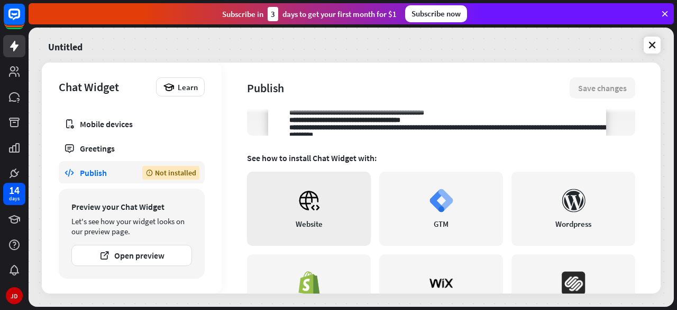
click at [308, 208] on icon at bounding box center [309, 200] width 24 height 24
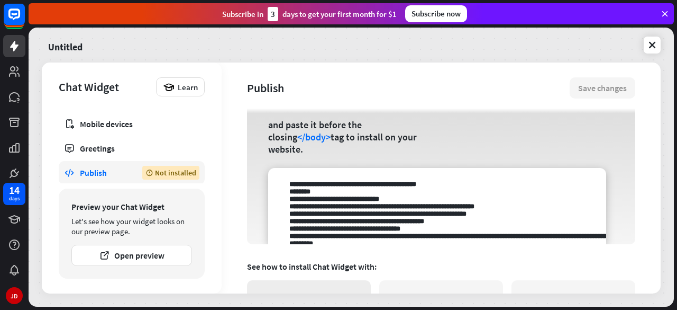
scroll to position [98, 0]
click at [324, 213] on textarea at bounding box center [437, 206] width 338 height 76
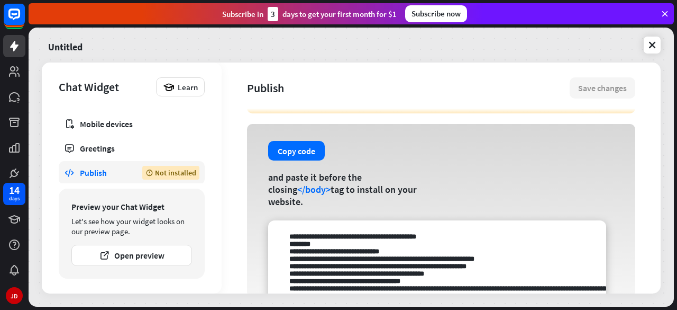
scroll to position [45, 0]
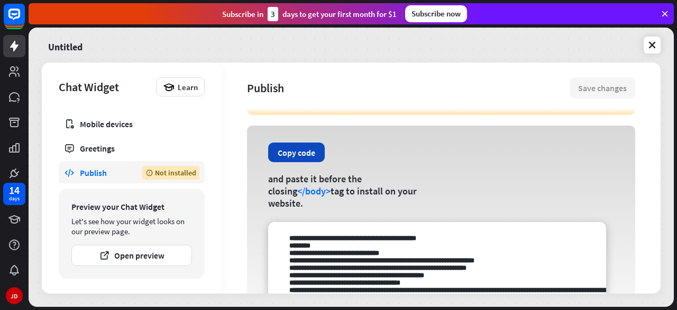
click at [294, 148] on button "Copy code" at bounding box center [296, 152] width 57 height 20
click at [396, 194] on div "and paste it before the closing </body> tag to install on your website." at bounding box center [346, 190] width 156 height 37
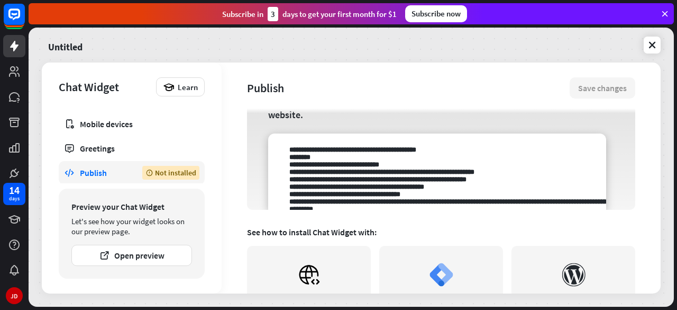
scroll to position [131, 0]
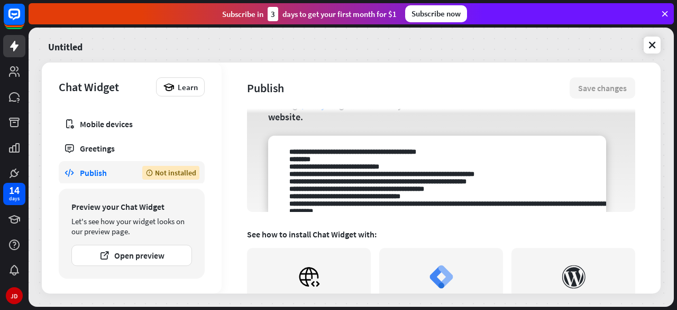
click at [325, 169] on textarea at bounding box center [437, 173] width 338 height 76
drag, startPoint x: 325, startPoint y: 169, endPoint x: 363, endPoint y: 270, distance: 108.0
click at [363, 162] on div "Chat Widget is not installed Install the widget on your website and start recei…" at bounding box center [441, 72] width 388 height 180
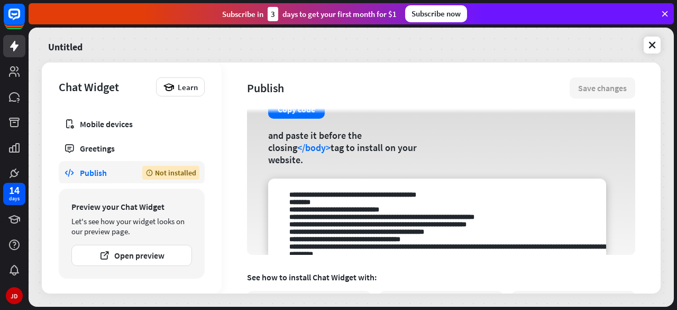
scroll to position [81, 0]
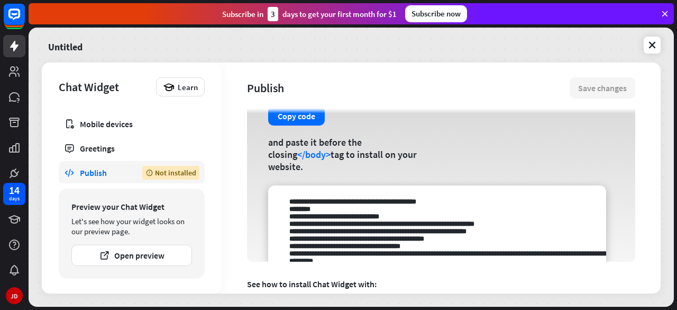
type textarea "*"
